Goal: Information Seeking & Learning: Learn about a topic

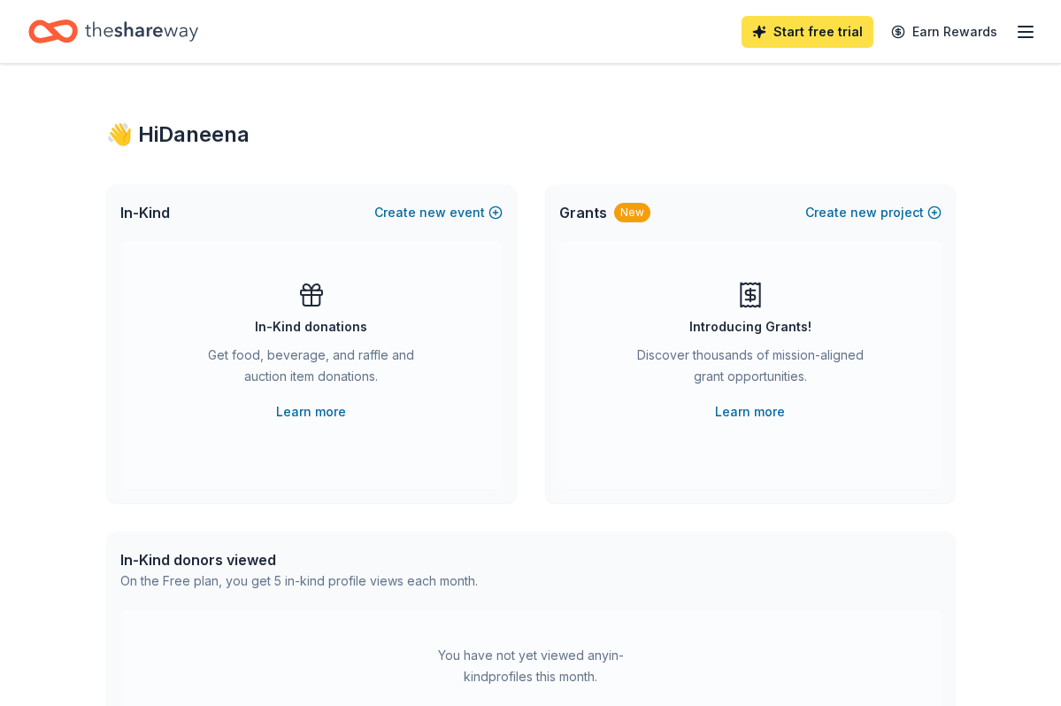
click at [784, 41] on link "Start free trial" at bounding box center [808, 32] width 132 height 32
click at [784, 21] on link "Start free trial" at bounding box center [808, 32] width 132 height 32
click at [791, 42] on link "Start free trial" at bounding box center [808, 32] width 132 height 32
click at [790, 27] on link "Start free trial" at bounding box center [808, 32] width 132 height 32
click at [790, 26] on link "Start free trial" at bounding box center [808, 32] width 132 height 32
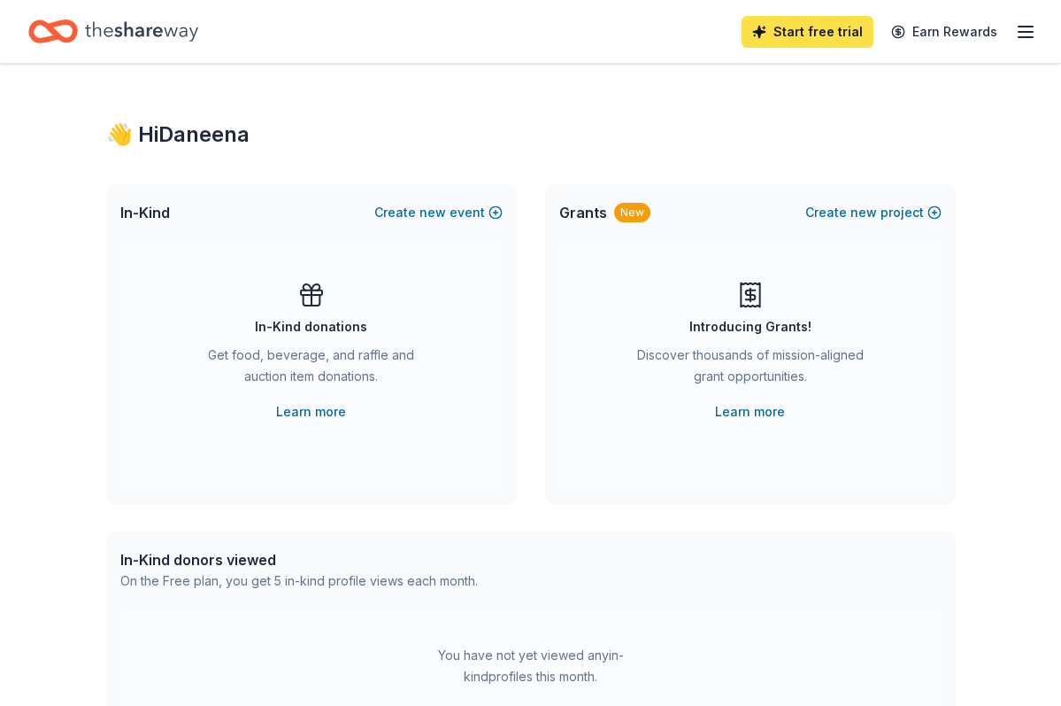
click at [790, 26] on link "Start free trial" at bounding box center [808, 32] width 132 height 32
click at [823, 37] on link "Start free trial" at bounding box center [808, 32] width 132 height 32
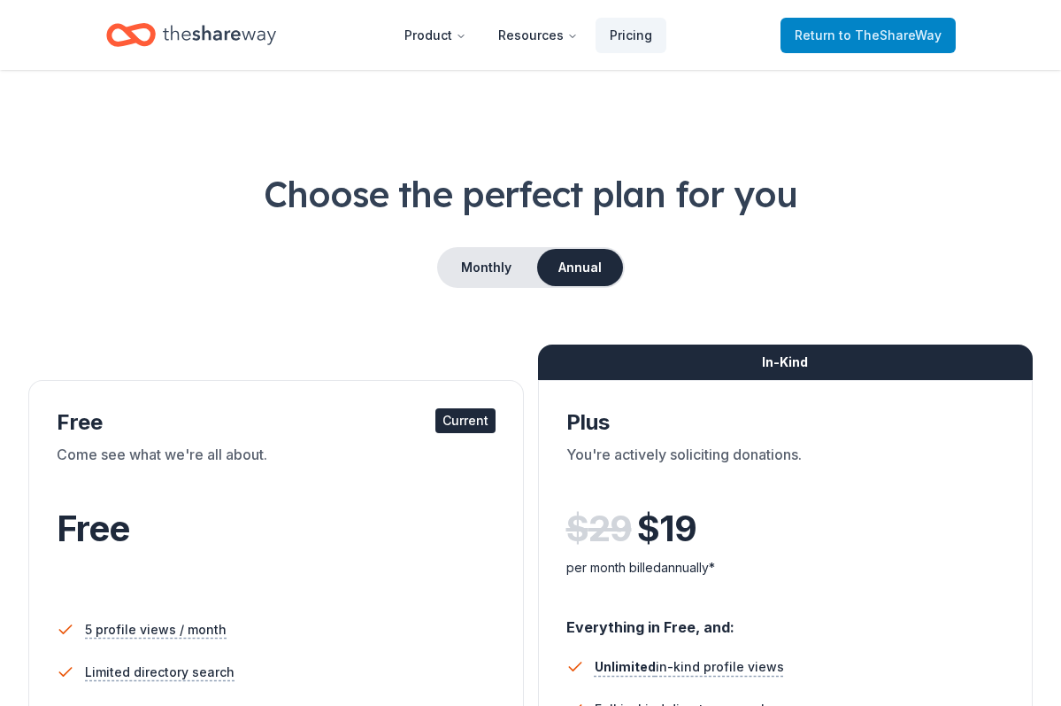
drag, startPoint x: 823, startPoint y: 37, endPoint x: 952, endPoint y: 30, distance: 129.4
click at [1018, 31] on header "Product Resources Pricing Return to TheShareWay" at bounding box center [530, 35] width 1061 height 70
click at [1022, 32] on header "Product Resources Pricing Return to TheShareWay" at bounding box center [530, 35] width 1061 height 70
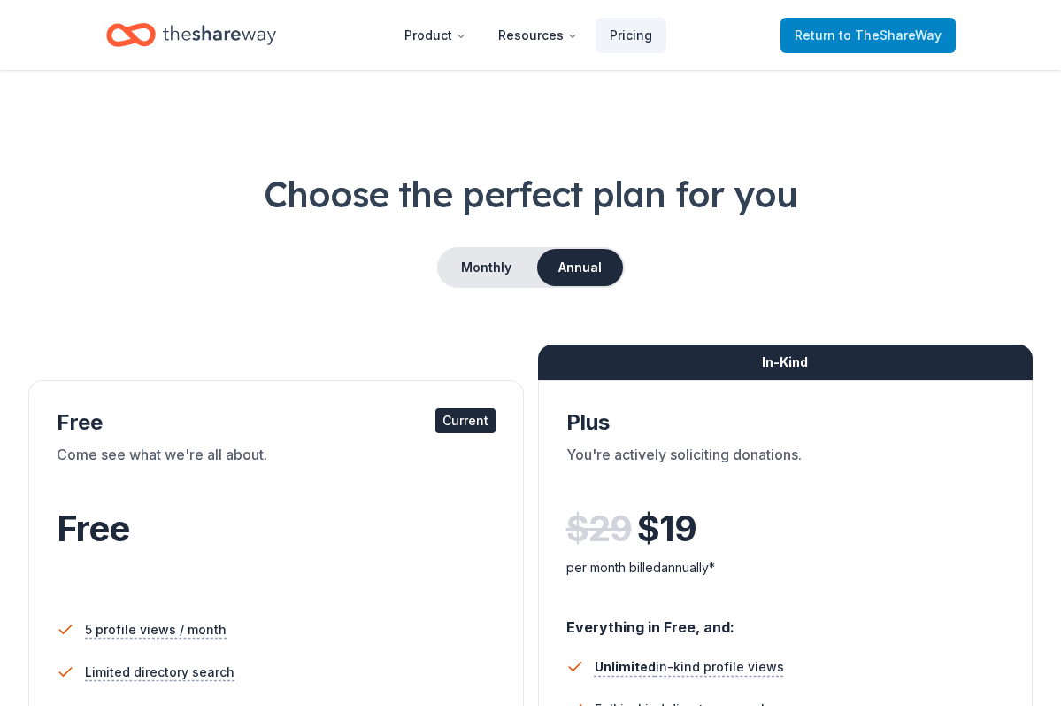
click at [1022, 32] on header "Product Resources Pricing Return to TheShareWay" at bounding box center [530, 35] width 1061 height 70
click at [930, 18] on link "Return to TheShareWay" at bounding box center [868, 35] width 175 height 35
click at [930, 27] on span "to TheShareWay" at bounding box center [890, 34] width 103 height 15
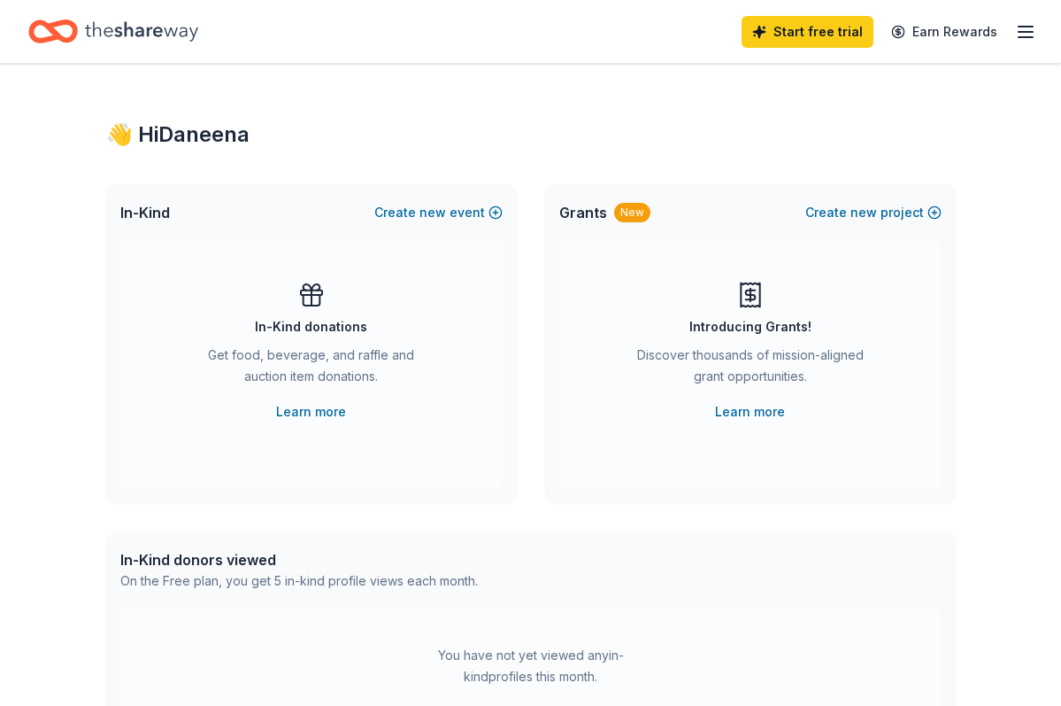
click at [932, 175] on div "👋 Hi Daneena In-Kind Create new event In-Kind donations Get food, beverage, and…" at bounding box center [531, 581] width 906 height 1034
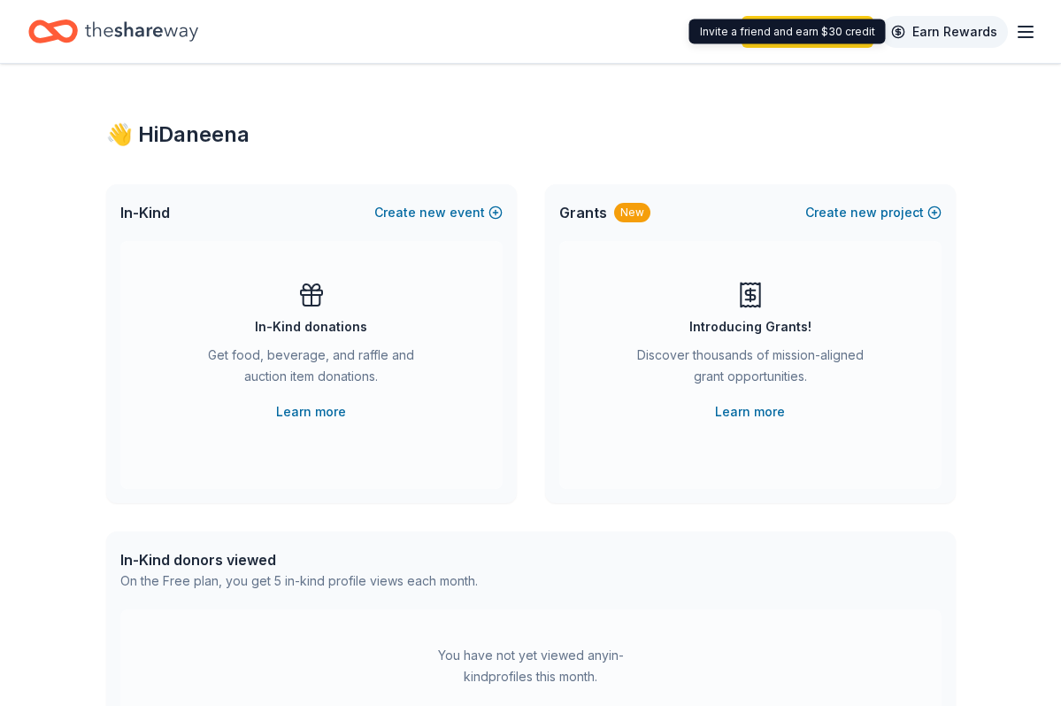
click at [931, 27] on link "Earn Rewards" at bounding box center [944, 32] width 127 height 32
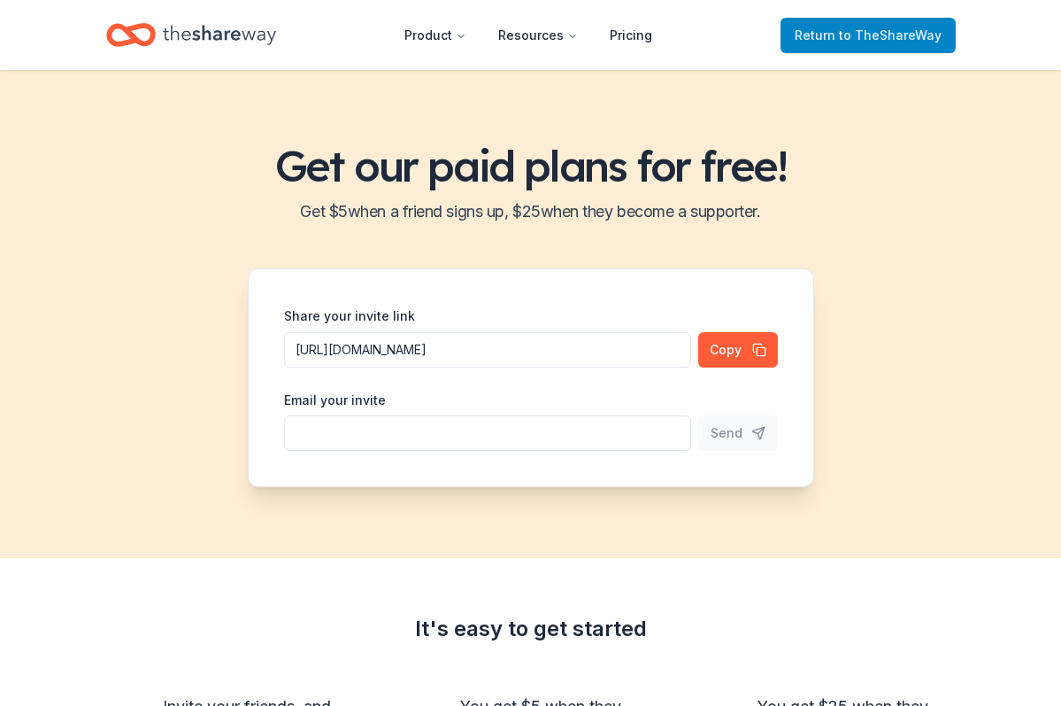
click at [860, 31] on span "to TheShareWay" at bounding box center [890, 34] width 103 height 15
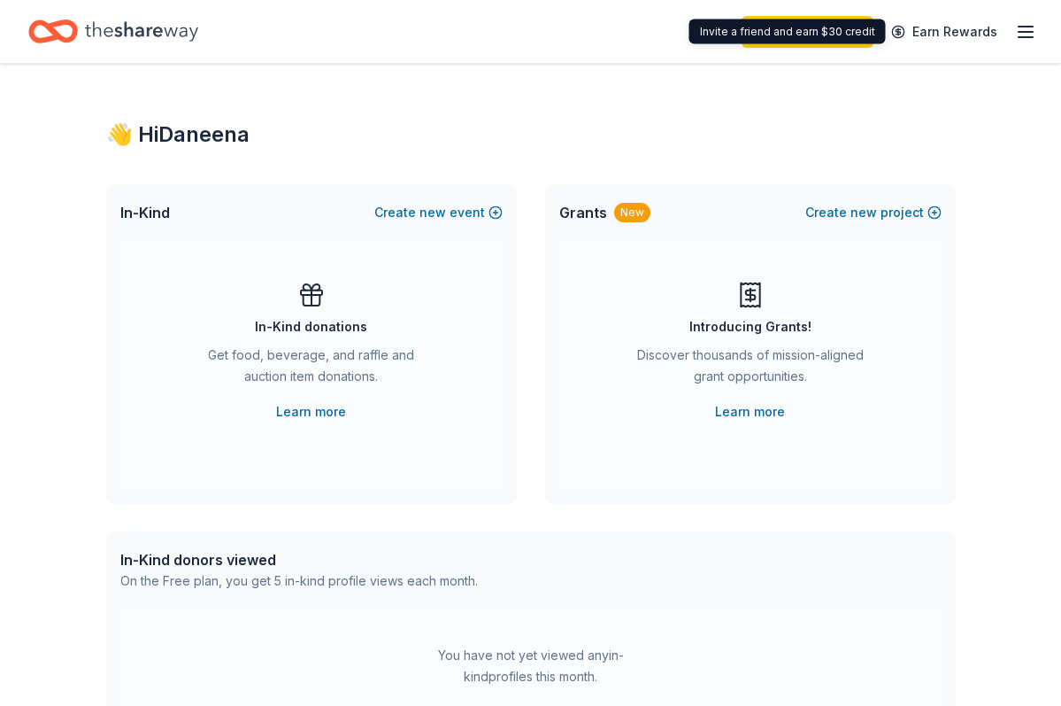
click at [1022, 29] on icon "button" at bounding box center [1025, 31] width 21 height 21
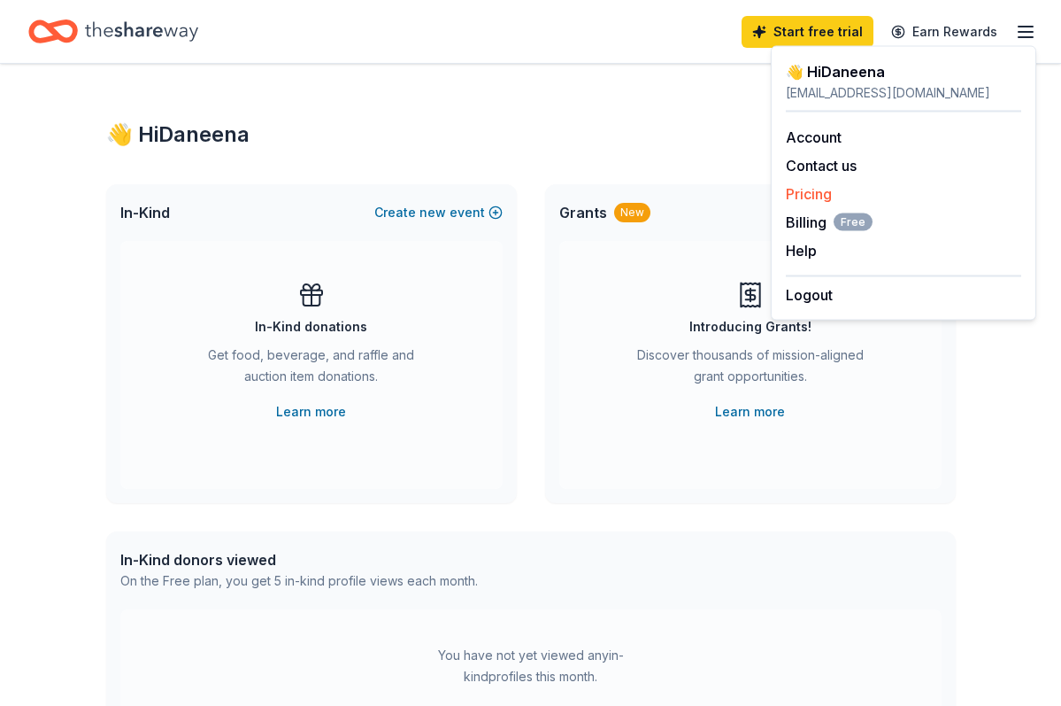
click at [800, 202] on link "Pricing" at bounding box center [809, 194] width 46 height 18
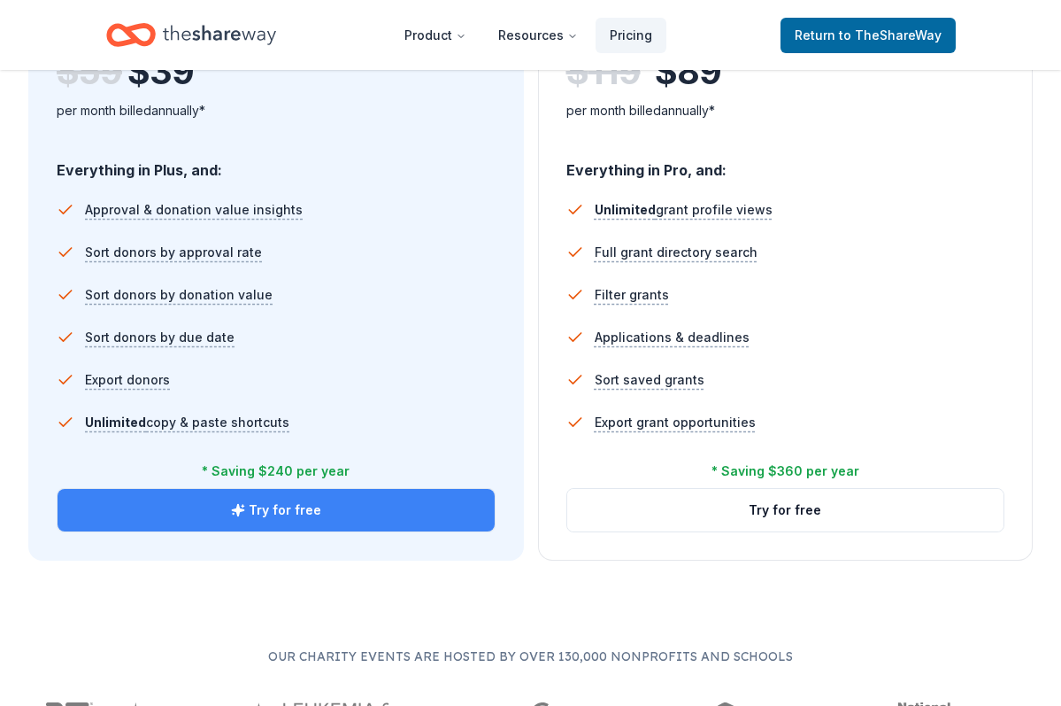
scroll to position [1141, 0]
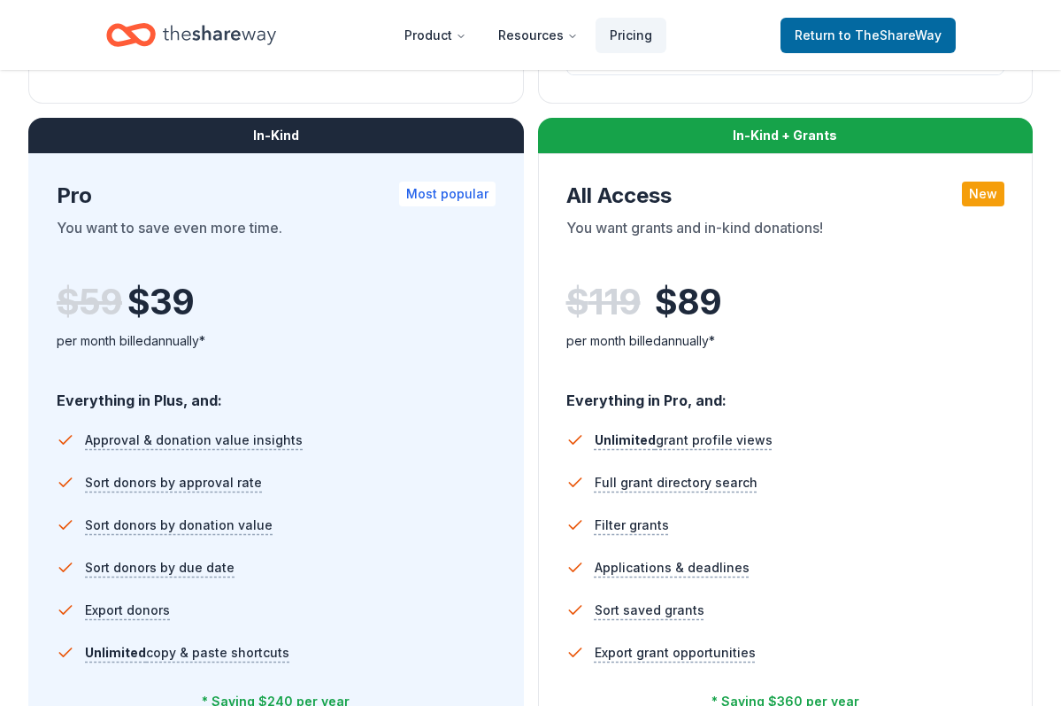
scroll to position [911, 0]
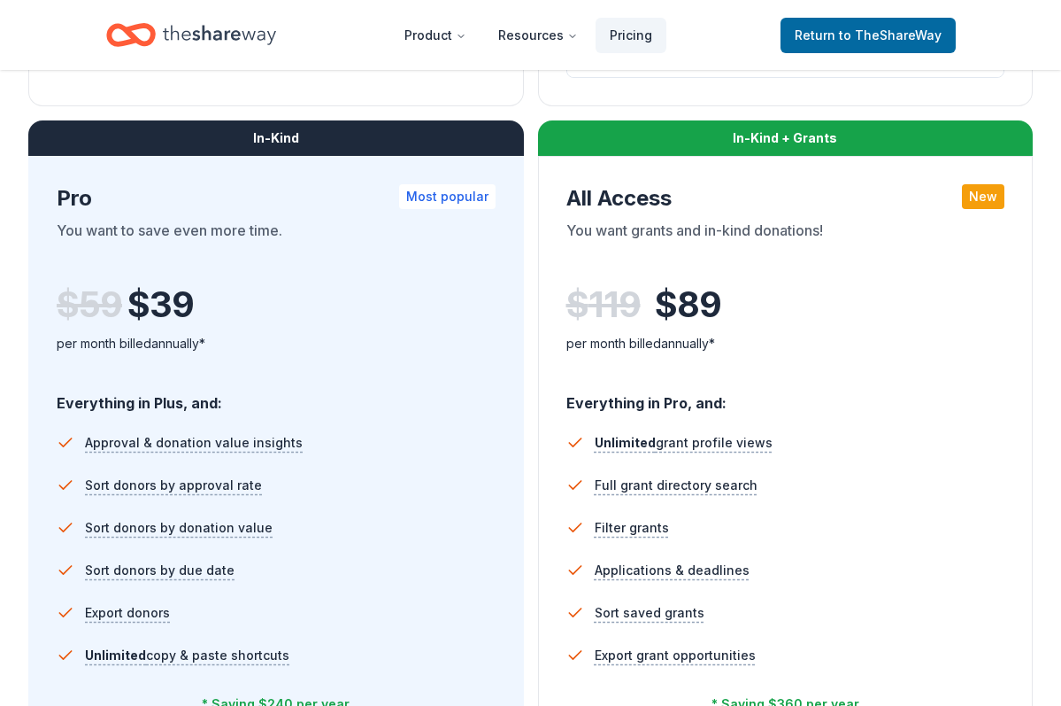
click at [179, 345] on div "per month billed annually*" at bounding box center [276, 343] width 439 height 21
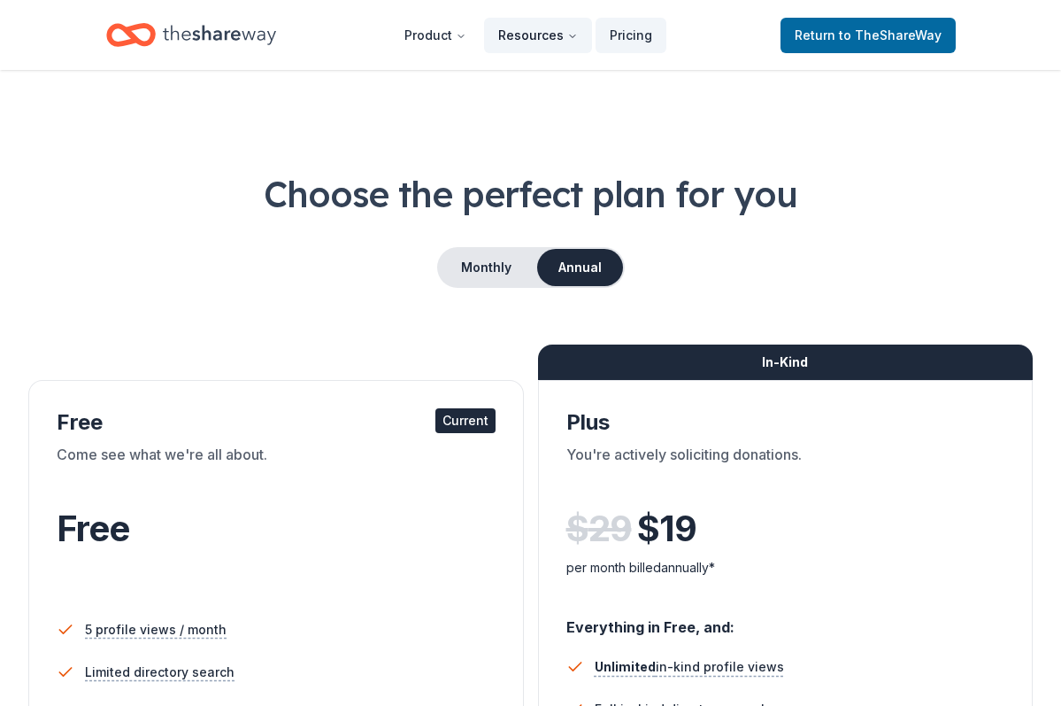
scroll to position [0, 0]
click at [650, 44] on link "Pricing" at bounding box center [631, 35] width 71 height 35
click at [495, 273] on button "Monthly" at bounding box center [486, 267] width 95 height 37
click at [491, 270] on button "Monthly" at bounding box center [486, 267] width 95 height 37
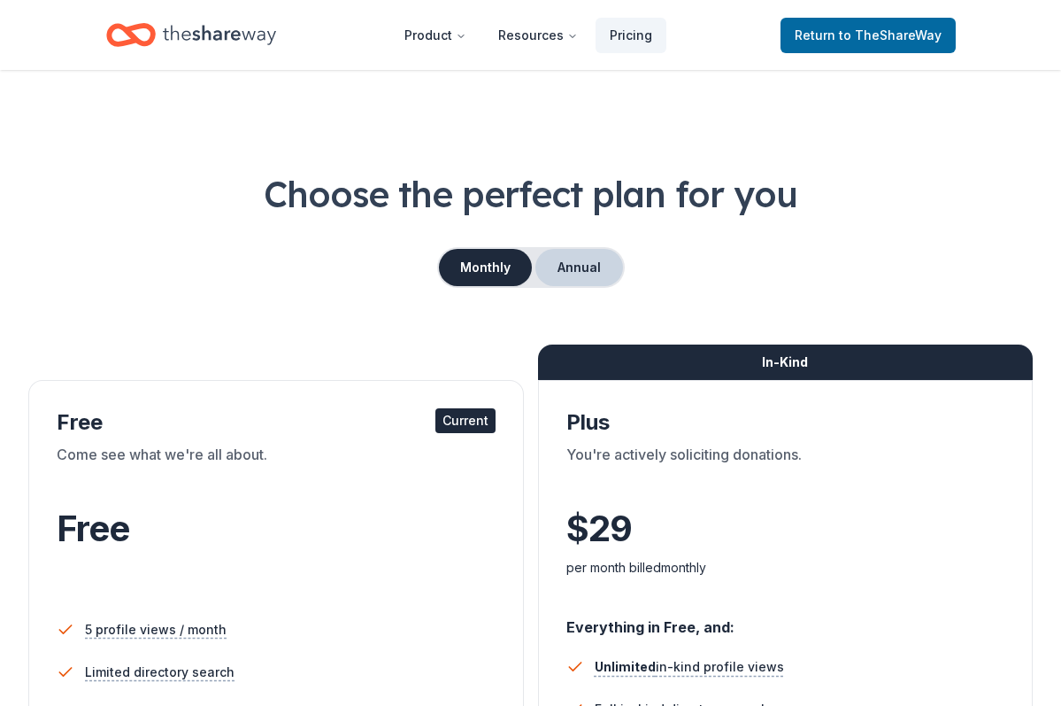
click at [546, 264] on button "Annual" at bounding box center [580, 267] width 88 height 37
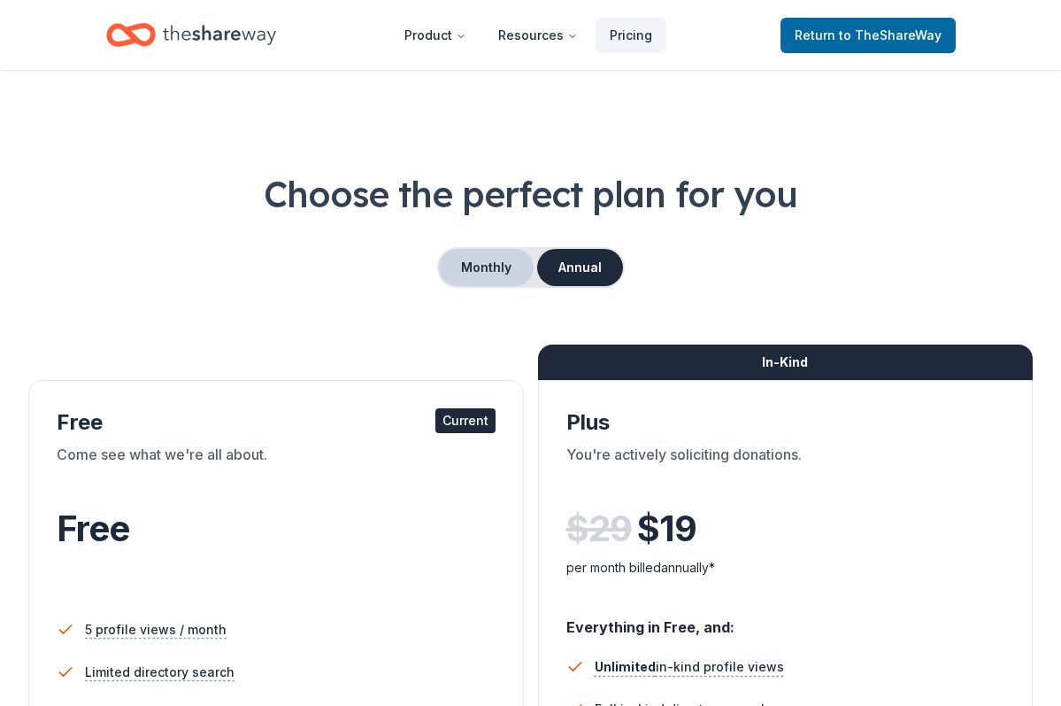
click at [496, 281] on button "Monthly" at bounding box center [486, 267] width 95 height 37
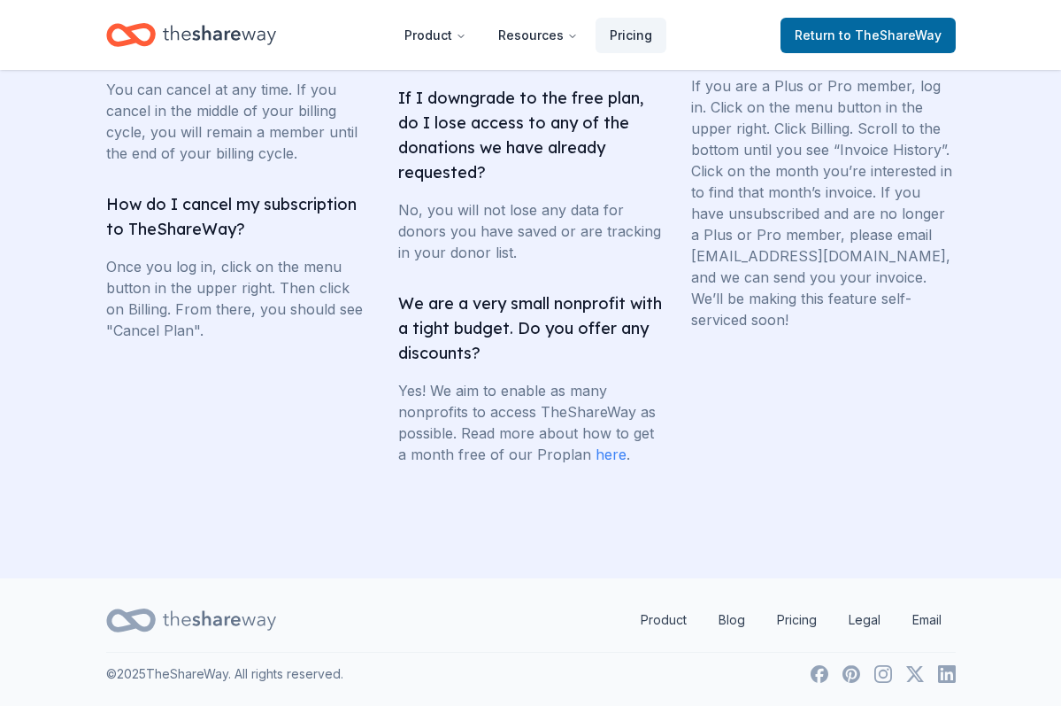
scroll to position [4144, 0]
click at [600, 455] on link "here" at bounding box center [611, 454] width 31 height 18
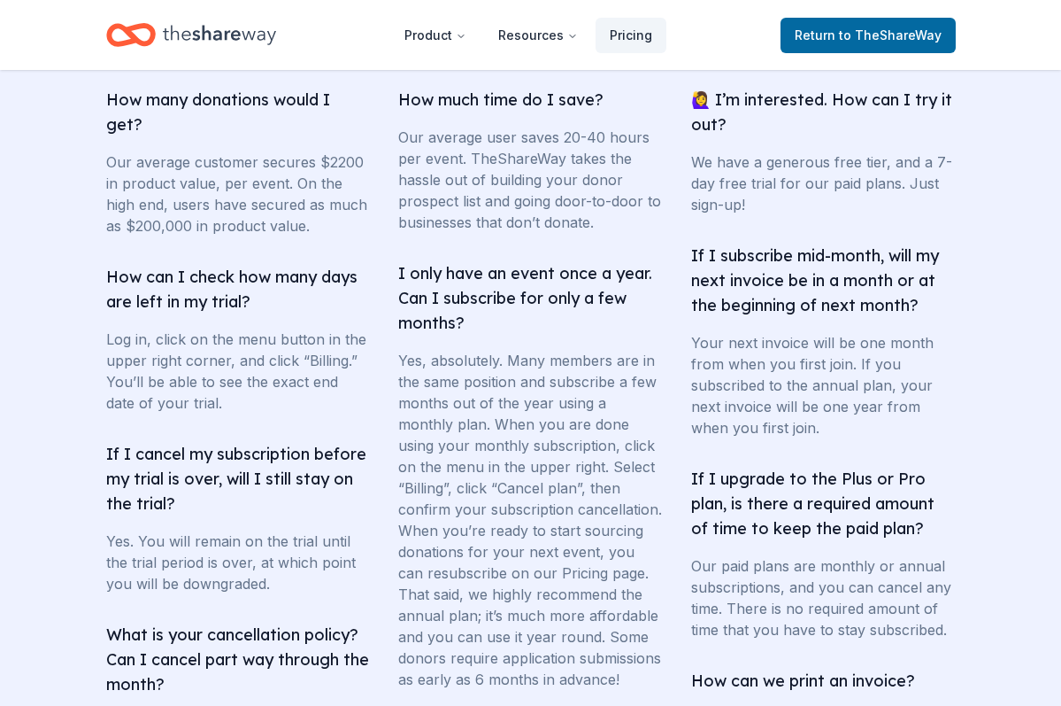
scroll to position [3513, 0]
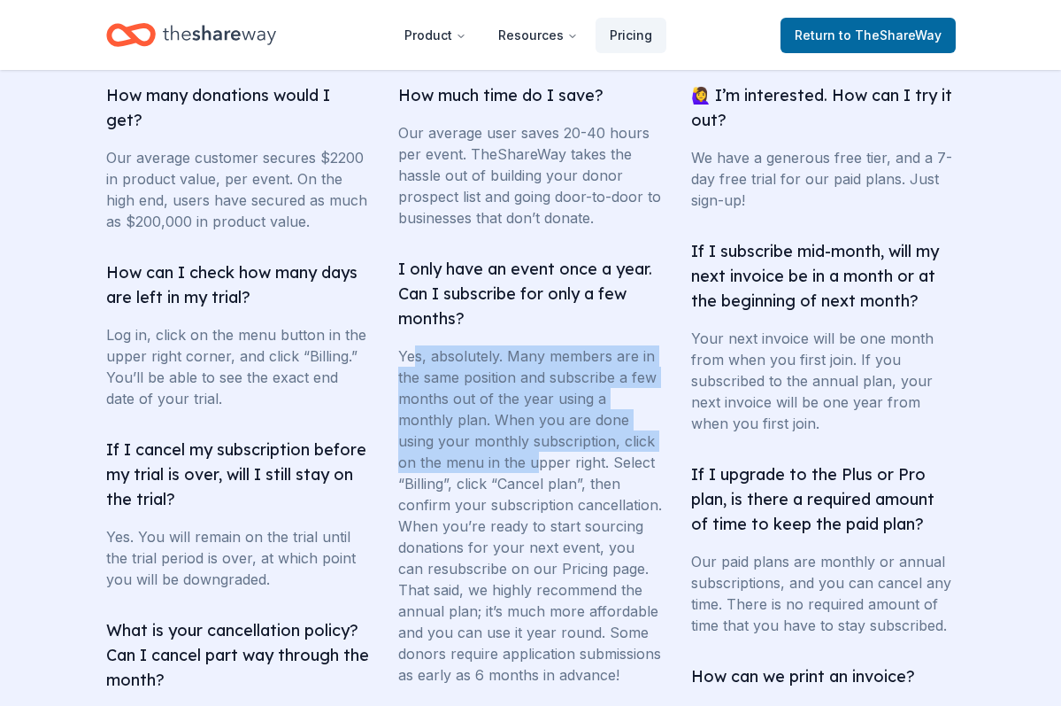
drag, startPoint x: 414, startPoint y: 363, endPoint x: 486, endPoint y: 455, distance: 116.7
click at [486, 455] on p "Yes, absolutely. Many members are in the same position and subscribe a few mont…" at bounding box center [530, 515] width 265 height 340
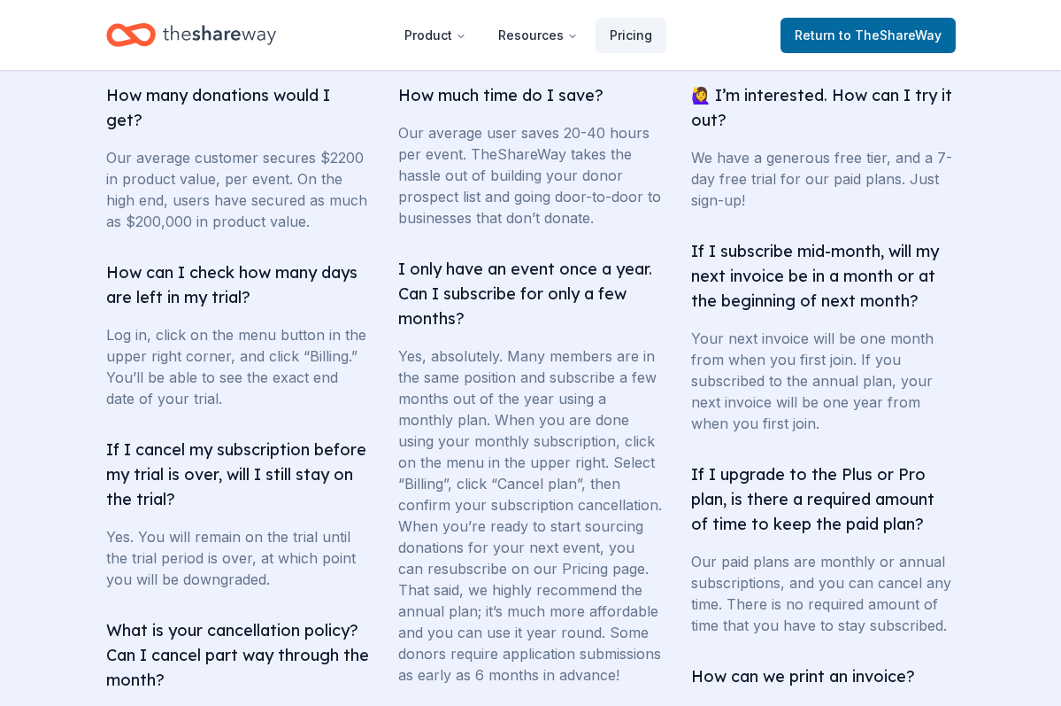
click at [482, 499] on p "Yes, absolutely. Many members are in the same position and subscribe a few mont…" at bounding box center [530, 515] width 265 height 340
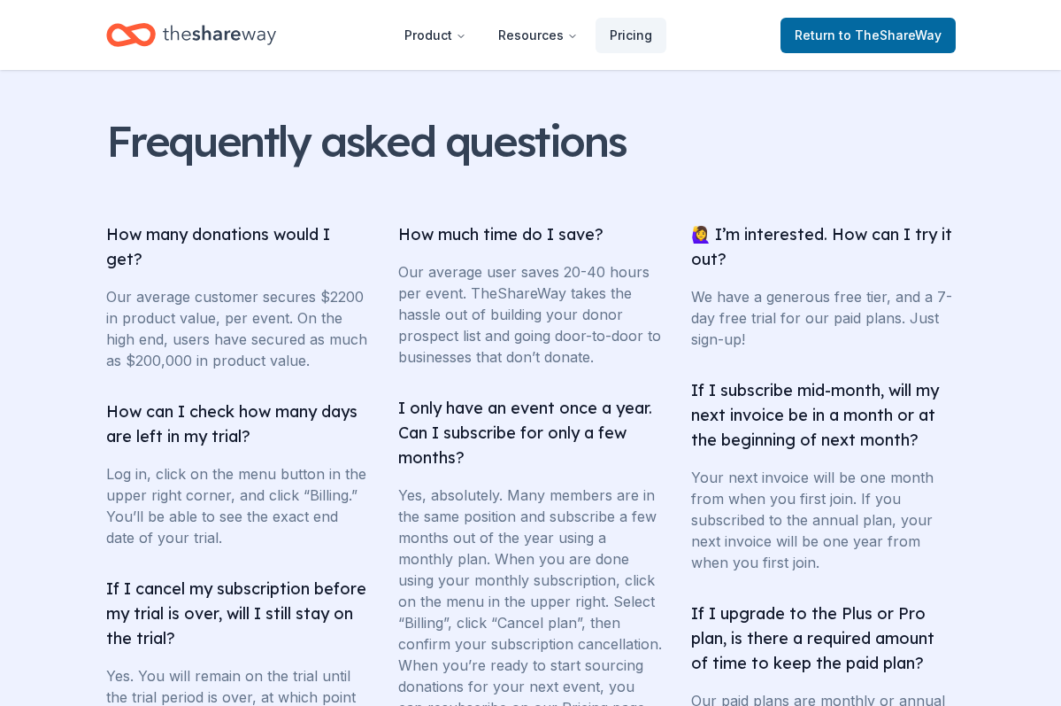
scroll to position [3373, 0]
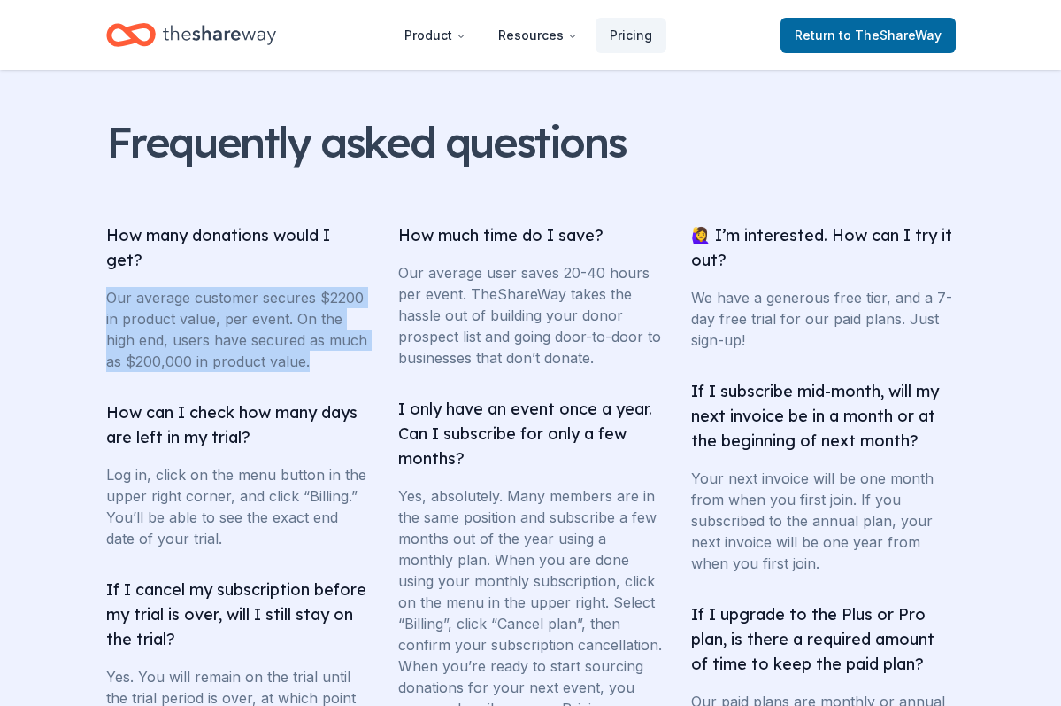
drag, startPoint x: 104, startPoint y: 299, endPoint x: 270, endPoint y: 378, distance: 184.1
click at [272, 377] on div "Frequently asked questions How many donations would I get? Our average customer…" at bounding box center [531, 674] width 906 height 1115
click at [274, 388] on ul "How many donations would I get? Our average customer secures $2200 in product v…" at bounding box center [238, 665] width 265 height 885
drag, startPoint x: 281, startPoint y: 369, endPoint x: 68, endPoint y: 238, distance: 250.4
click at [68, 238] on section "Frequently asked questions How many donations would I get? Our average customer…" at bounding box center [530, 675] width 1061 height 1342
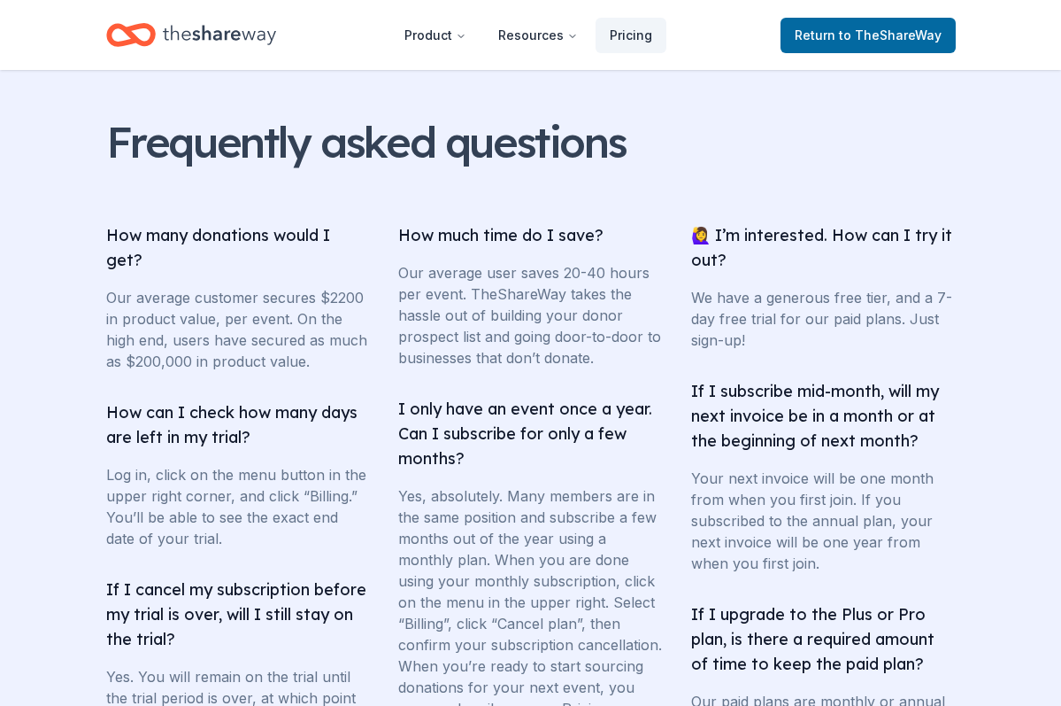
click at [128, 327] on p "Our average customer secures $2200 in product value, per event. On the high end…" at bounding box center [238, 329] width 265 height 85
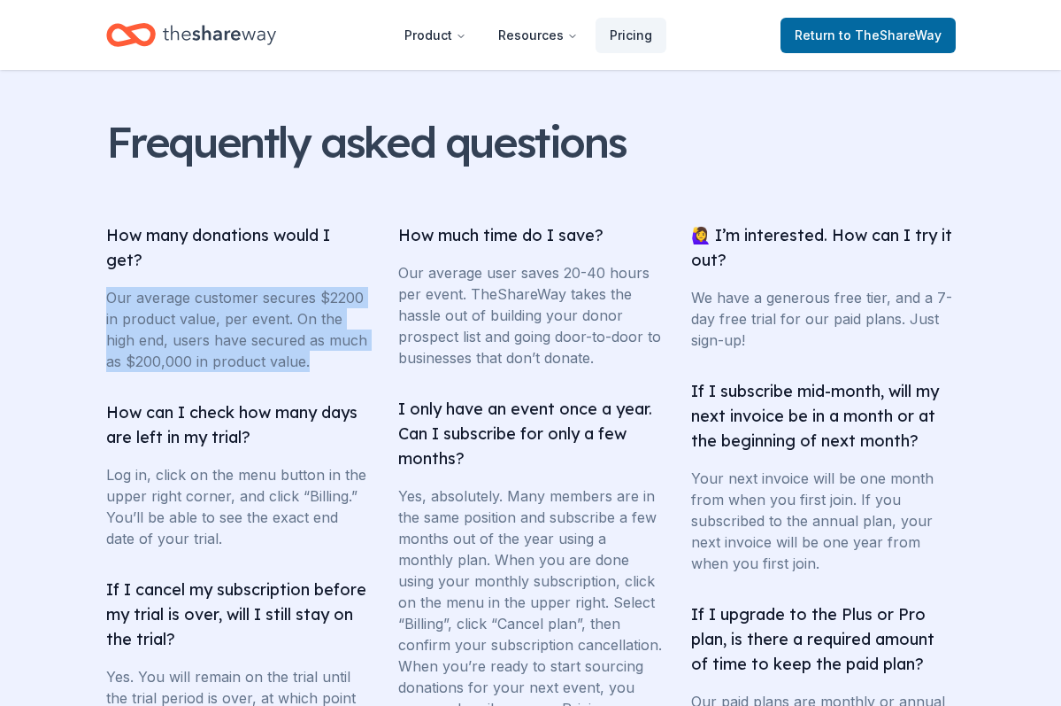
drag, startPoint x: 278, startPoint y: 374, endPoint x: 138, endPoint y: 272, distance: 173.5
click at [136, 271] on li "How many donations would I get? Our average customer secures $2200 in product v…" at bounding box center [238, 297] width 265 height 149
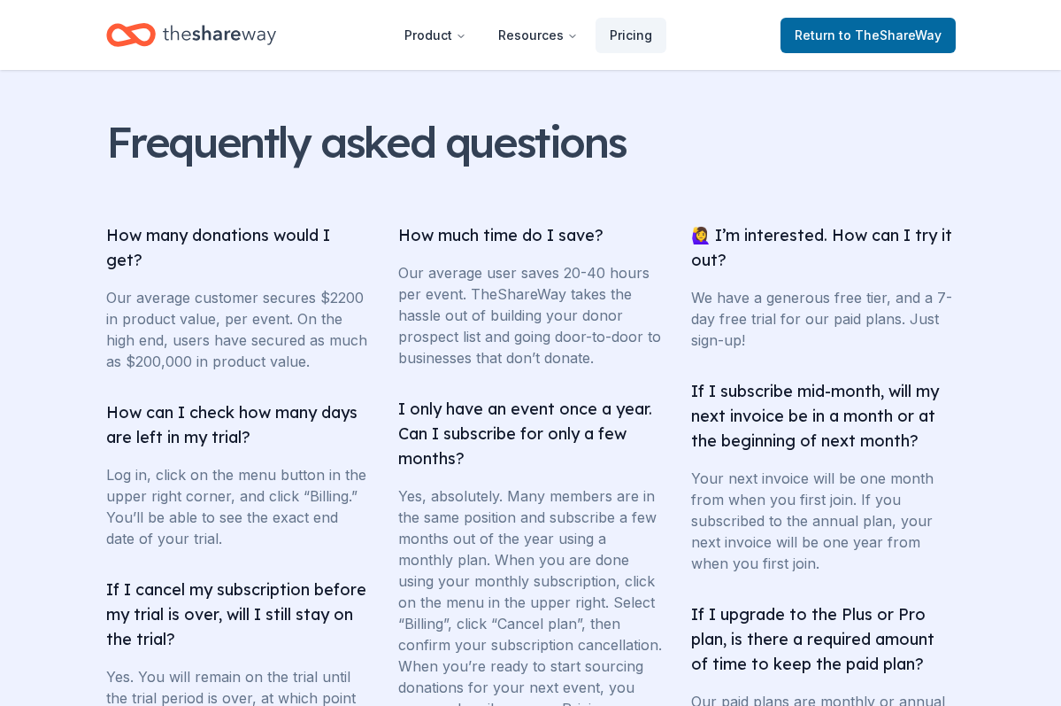
click at [184, 372] on p "Our average customer secures $2200 in product value, per event. On the high end…" at bounding box center [238, 329] width 265 height 85
drag, startPoint x: 291, startPoint y: 328, endPoint x: 162, endPoint y: 284, distance: 136.6
click at [167, 282] on li "How many donations would I get? Our average customer secures $2200 in product v…" at bounding box center [238, 297] width 265 height 149
click at [213, 363] on p "Our average customer secures $2200 in product value, per event. On the high end…" at bounding box center [238, 329] width 265 height 85
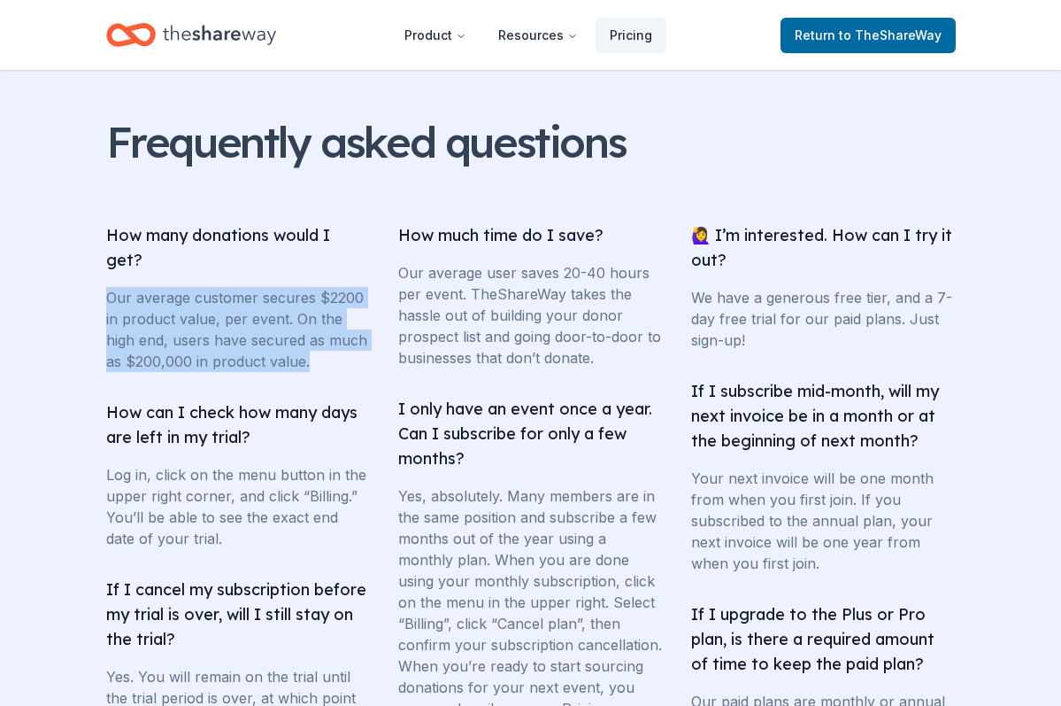
drag, startPoint x: 290, startPoint y: 370, endPoint x: 145, endPoint y: 258, distance: 183.6
click at [145, 258] on li "How many donations would I get? Our average customer secures $2200 in product v…" at bounding box center [238, 297] width 265 height 149
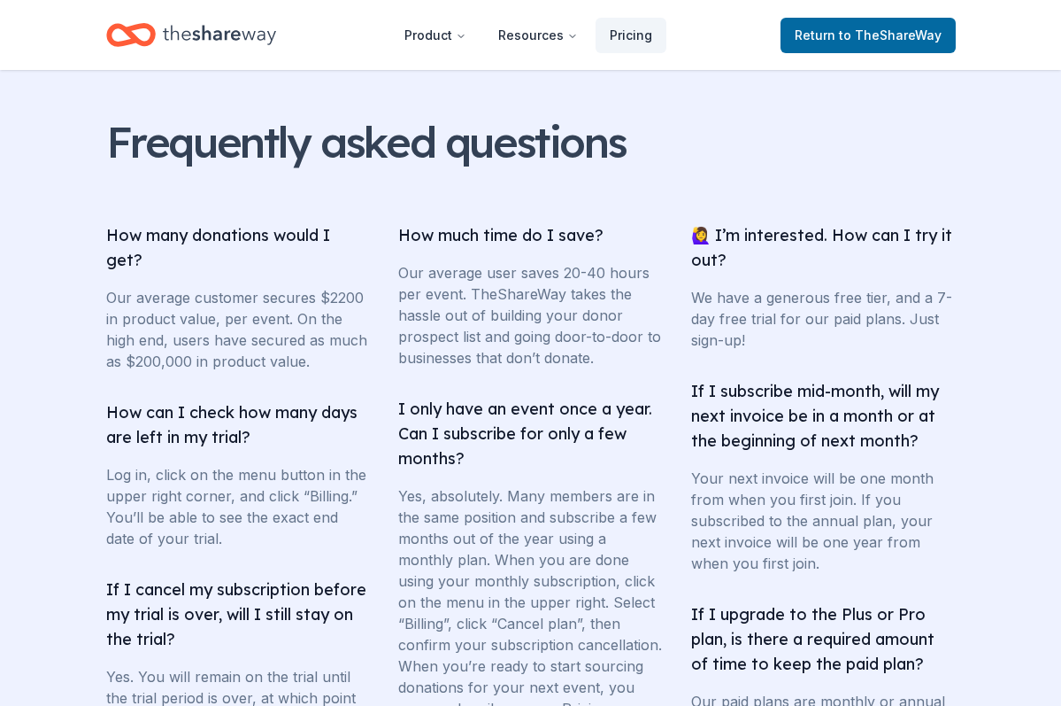
click at [167, 335] on p "Our average customer secures $2200 in product value, per event. On the high end…" at bounding box center [238, 329] width 265 height 85
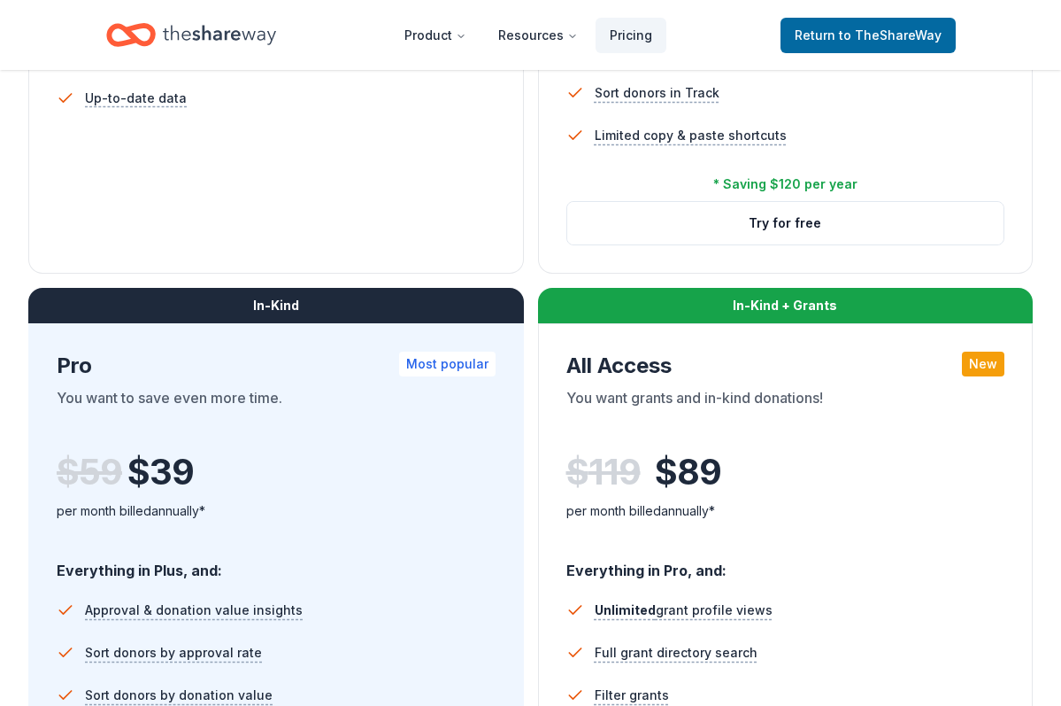
scroll to position [742, 0]
